Goal: Task Accomplishment & Management: Complete application form

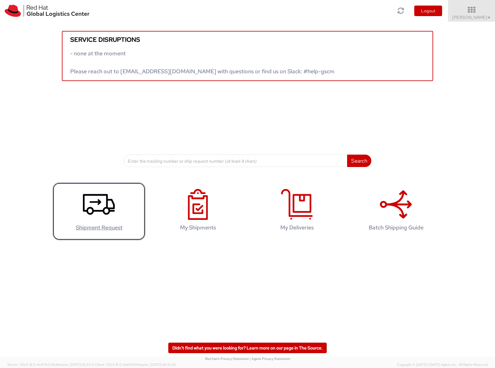
click at [101, 208] on icon at bounding box center [99, 204] width 32 height 31
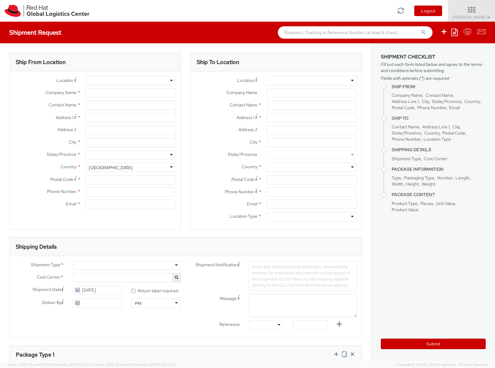
select select "654"
select select
click at [132, 80] on div at bounding box center [130, 80] width 91 height 9
type input "Red Hat"
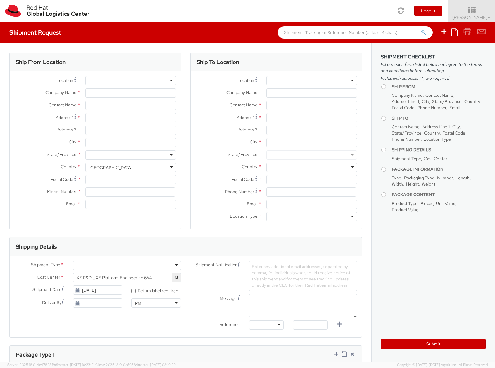
type input "[PERSON_NAME]"
type input "441252362934"
type input "[EMAIL_ADDRESS][DOMAIN_NAME]"
click at [118, 119] on input "Address 1 *" at bounding box center [130, 117] width 91 height 9
type input "[STREET_ADDRESS][PERSON_NAME]"
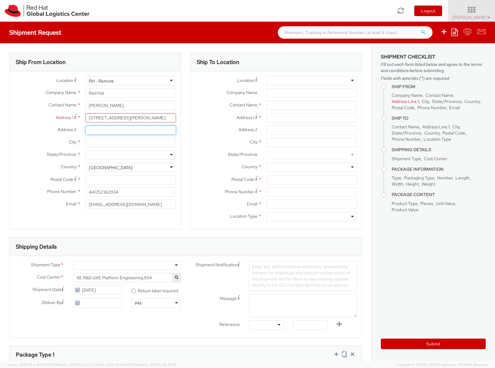
type input "Wakes Meadow"
type input "[GEOGRAPHIC_DATA]"
type input "NN3 9UQ"
type input "07889234503"
type input "[PERSON_NAME][EMAIL_ADDRESS][DOMAIN_NAME]"
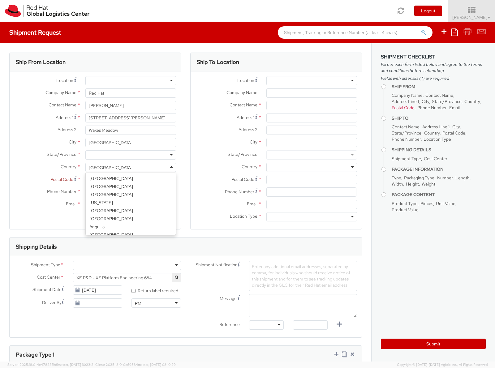
click at [131, 168] on div "[GEOGRAPHIC_DATA]" at bounding box center [130, 167] width 91 height 9
select select "CM"
select select "KGS"
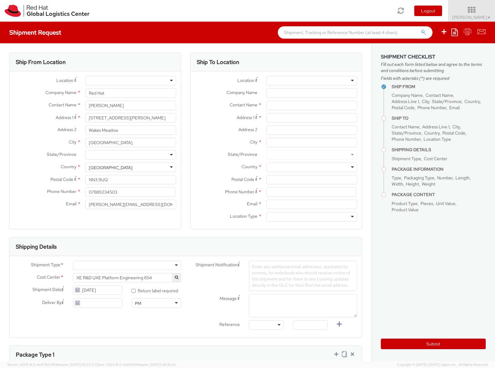
click at [114, 153] on div at bounding box center [130, 154] width 91 height 9
click at [135, 228] on div "Ship From Location Location * [GEOGRAPHIC_DATA] - [GEOGRAPHIC_DATA] - [GEOGRAPH…" at bounding box center [95, 141] width 172 height 177
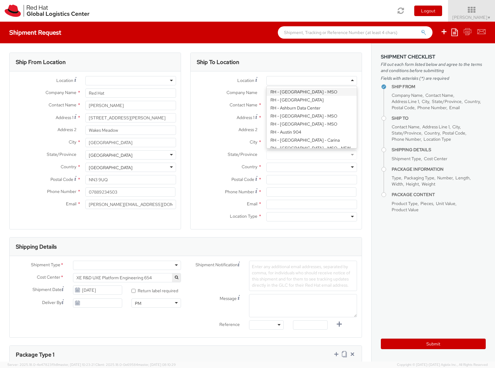
click at [318, 78] on div at bounding box center [311, 80] width 91 height 9
type input "Red Hat UK Limited"
type input "[GEOGRAPHIC_DATA]"
type input "[STREET_ADDRESS]"
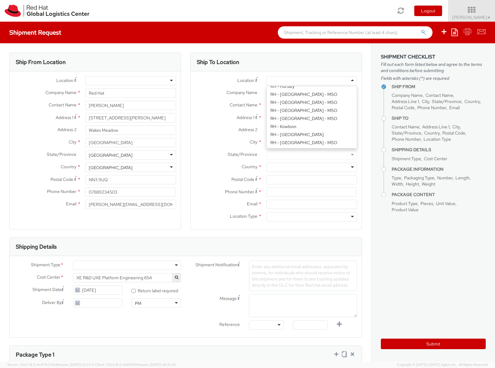
type input "[GEOGRAPHIC_DATA]"
type input "EC3R8NB"
type input "44 207 009 4444"
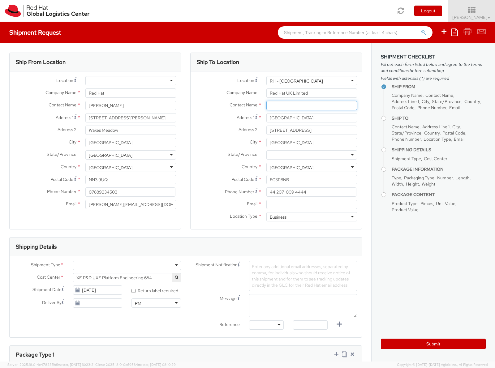
click at [316, 107] on input "text" at bounding box center [311, 105] width 91 height 9
type input "[PERSON_NAME]"
click at [452, 277] on aside "Shipment Checklist Fill out each form listed below and agree to the terms and c…" at bounding box center [433, 202] width 124 height 318
click at [473, 285] on aside "Shipment Checklist Fill out each form listed below and agree to the terms and c…" at bounding box center [433, 202] width 124 height 318
click at [138, 266] on div at bounding box center [127, 265] width 108 height 9
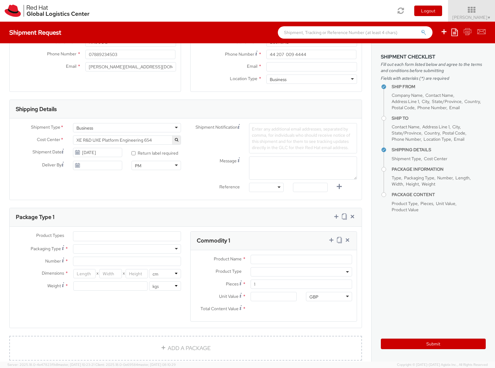
scroll to position [148, 0]
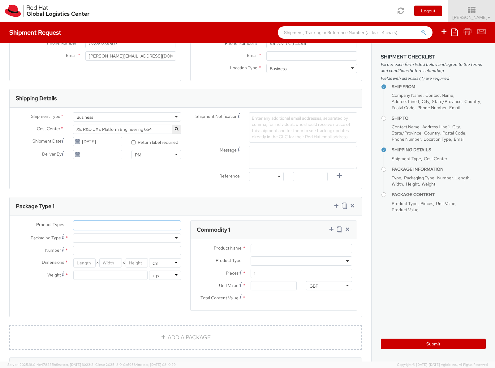
click at [164, 224] on ul at bounding box center [126, 225] width 107 height 9
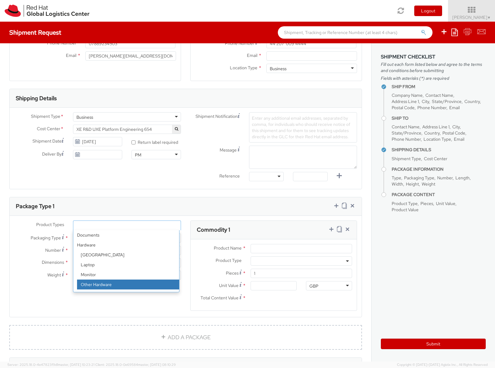
scroll to position [27, 0]
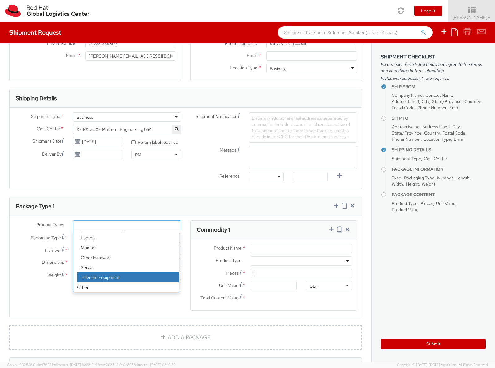
select select "TEL_EQUIP"
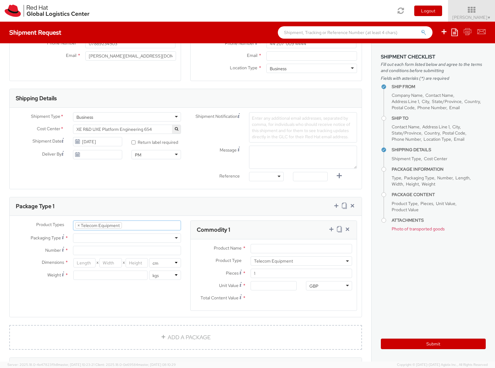
scroll to position [40, 0]
click at [128, 242] on div at bounding box center [127, 237] width 108 height 9
click at [126, 302] on div "Product Types * Documents Docking Station Laptop Monitor Other Hardware Server …" at bounding box center [186, 269] width 352 height 98
click at [160, 242] on div at bounding box center [127, 237] width 108 height 9
click at [142, 284] on div "Product Types * Documents Docking Station Laptop Monitor Other Hardware Server …" at bounding box center [98, 253] width 176 height 66
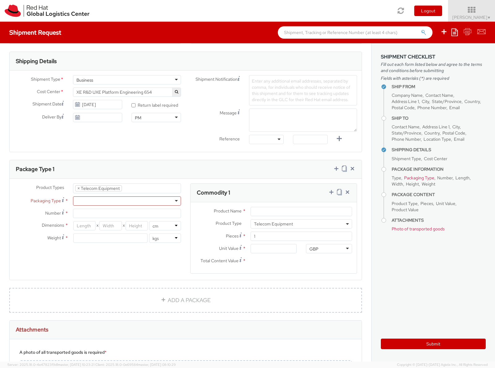
scroll to position [148, 0]
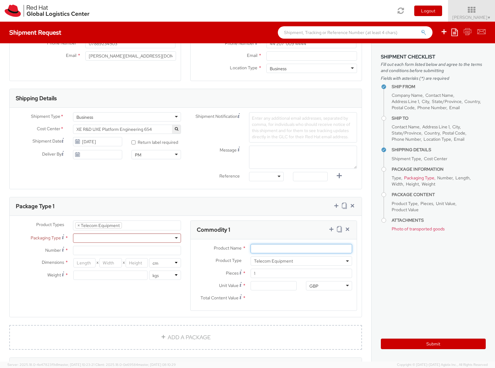
click at [326, 252] on input "Product Name *" at bounding box center [300, 248] width 101 height 9
type input "Samsung S20"
type input "1.00"
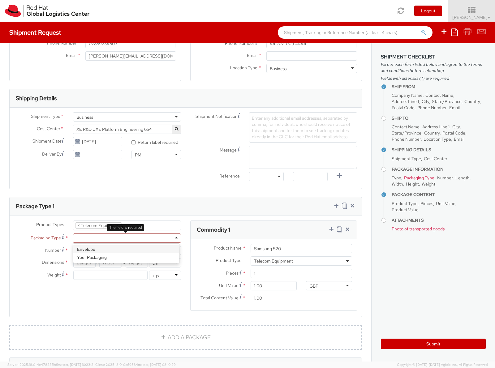
click at [92, 238] on div at bounding box center [127, 237] width 108 height 9
click at [150, 305] on div "Product Types * Documents Docking Station Laptop Monitor Other Hardware Server …" at bounding box center [186, 269] width 352 height 98
click at [82, 262] on input "number" at bounding box center [84, 262] width 22 height 9
type input "18"
click at [107, 266] on input "number" at bounding box center [110, 262] width 22 height 9
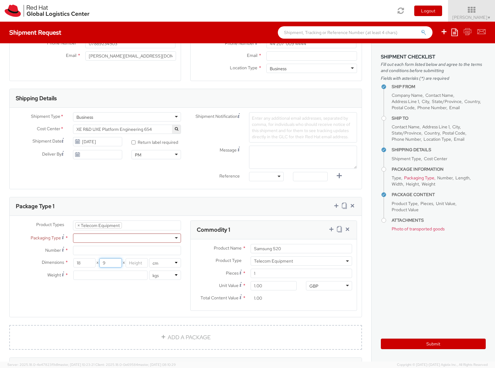
type input "9"
type input "6"
type input "0"
click at [92, 252] on input "Number *" at bounding box center [127, 250] width 108 height 9
click at [83, 251] on input "Number *" at bounding box center [127, 250] width 108 height 9
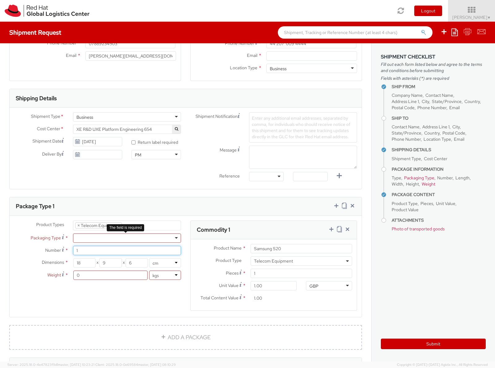
type input "1"
click at [115, 238] on div at bounding box center [127, 237] width 108 height 9
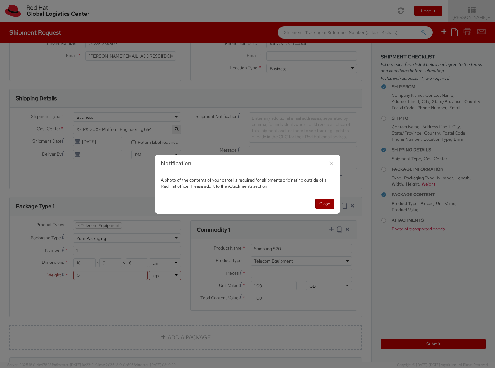
click at [324, 204] on button "Close" at bounding box center [324, 203] width 19 height 11
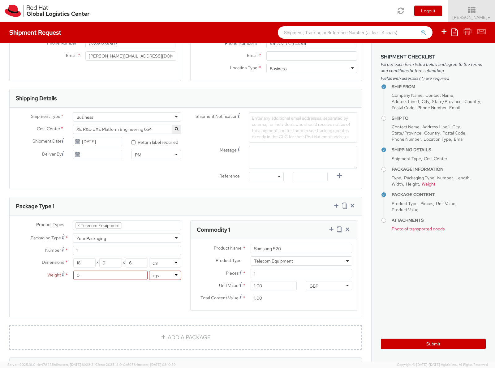
click at [159, 243] on div "Product Types * Documents Docking Station Laptop Monitor Other Hardware Server …" at bounding box center [98, 253] width 176 height 66
click at [172, 237] on div "Your Packaging" at bounding box center [127, 237] width 108 height 9
click at [185, 221] on agx-form-section "Commodity 1 Product Name * Samsung S20 Product Type * Documents Docking Station…" at bounding box center [273, 269] width 176 height 98
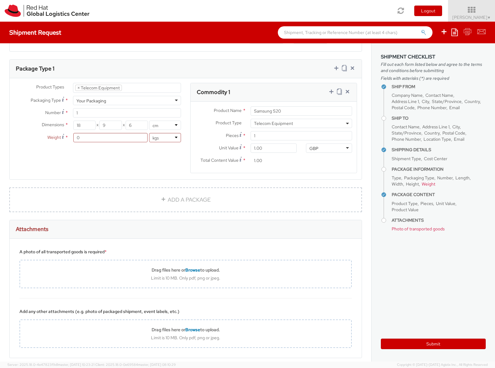
scroll to position [241, 0]
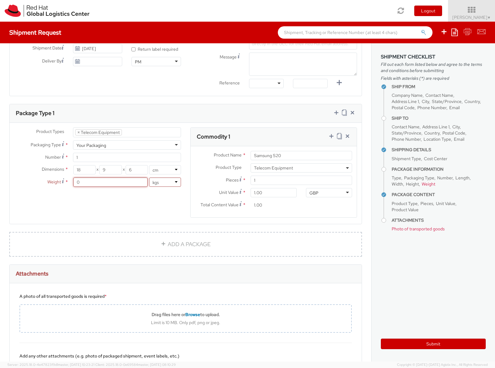
drag, startPoint x: 92, startPoint y: 183, endPoint x: 51, endPoint y: 184, distance: 40.2
click at [51, 184] on div "Weight * 0 lbs kgs" at bounding box center [98, 181] width 176 height 9
type input "1"
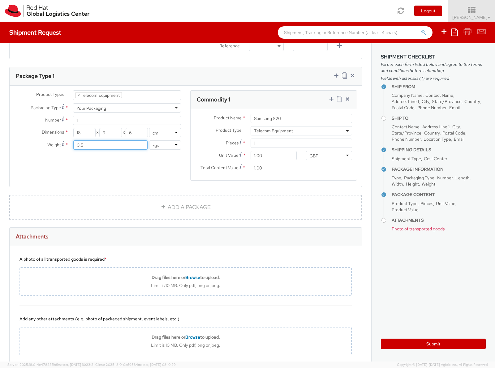
scroll to position [316, 0]
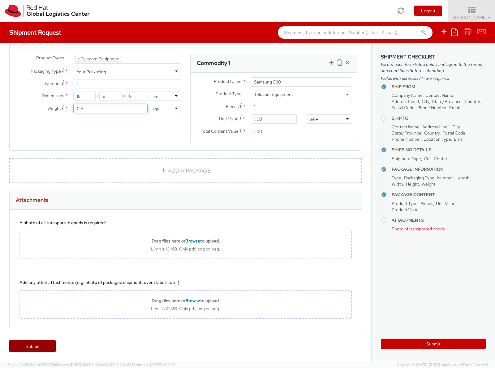
type input "0.5"
drag, startPoint x: 37, startPoint y: 347, endPoint x: 41, endPoint y: 346, distance: 3.7
click at [38, 347] on link "Submit" at bounding box center [32, 346] width 46 height 12
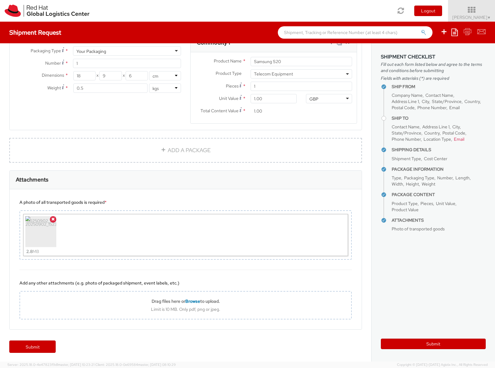
scroll to position [336, 0]
click at [42, 345] on link "Submit" at bounding box center [32, 346] width 46 height 12
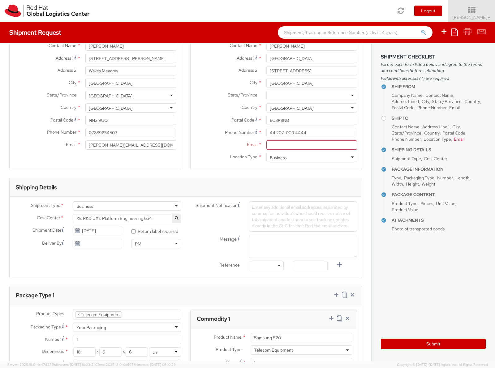
scroll to position [40, 0]
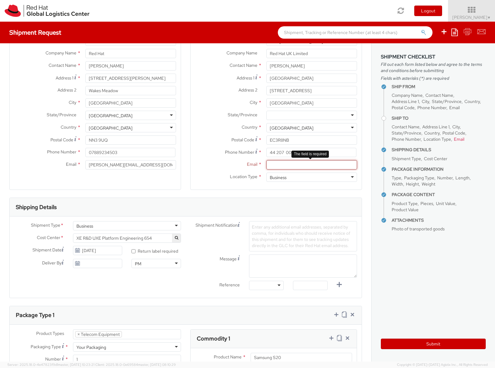
click at [318, 161] on input "Email *" at bounding box center [311, 164] width 91 height 9
paste input "[EMAIL_ADDRESS][DOMAIN_NAME]"
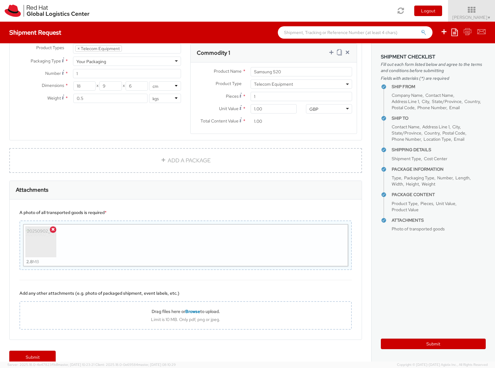
scroll to position [336, 0]
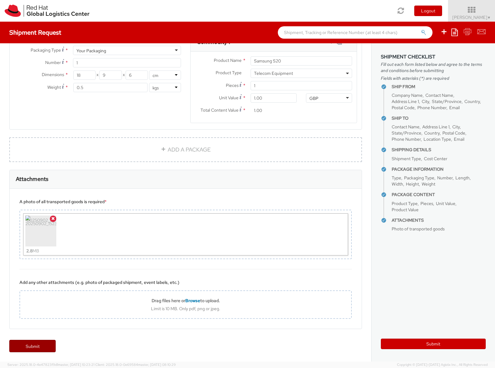
type input "[EMAIL_ADDRESS][DOMAIN_NAME]"
click at [24, 349] on link "Submit" at bounding box center [32, 346] width 46 height 12
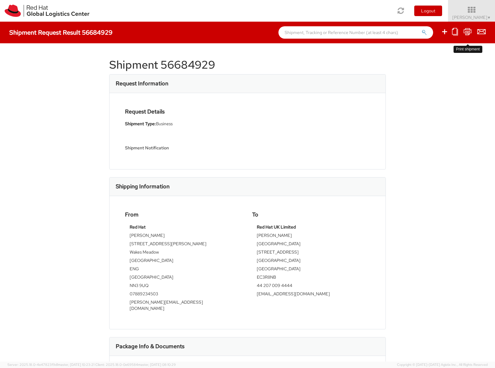
click at [467, 35] on icon at bounding box center [467, 32] width 8 height 8
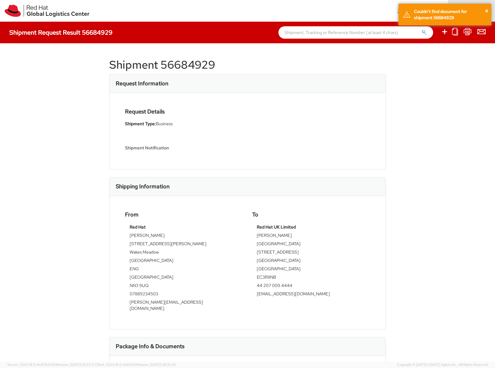
click at [451, 87] on div "Shipment 56684929 Request Information Request Details Shipment Type: Business S…" at bounding box center [247, 202] width 495 height 318
click at [487, 11] on button "×" at bounding box center [486, 10] width 4 height 9
